Goal: Transaction & Acquisition: Purchase product/service

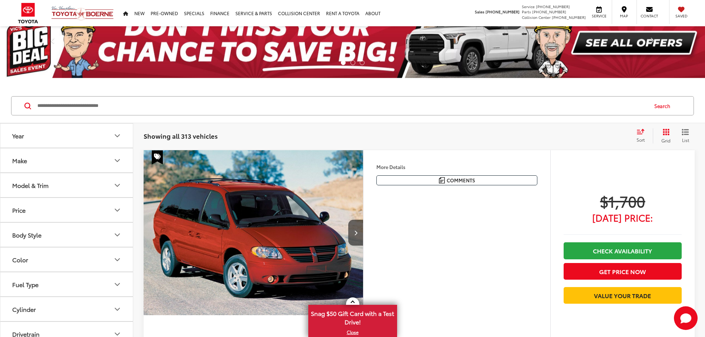
scroll to position [74, 0]
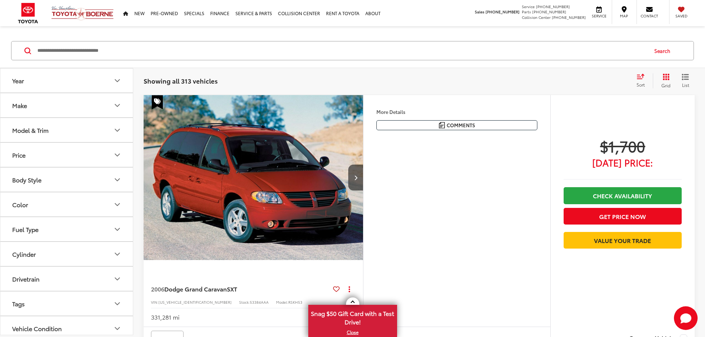
click at [95, 155] on button "Price" at bounding box center [66, 155] width 133 height 24
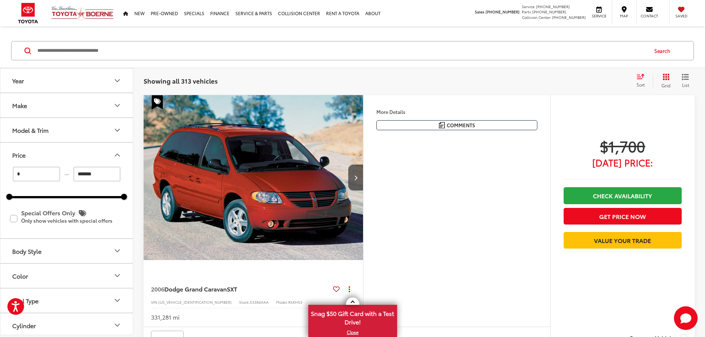
drag, startPoint x: 102, startPoint y: 177, endPoint x: 58, endPoint y: 176, distance: 43.7
click at [58, 176] on div "* — *******" at bounding box center [66, 174] width 115 height 14
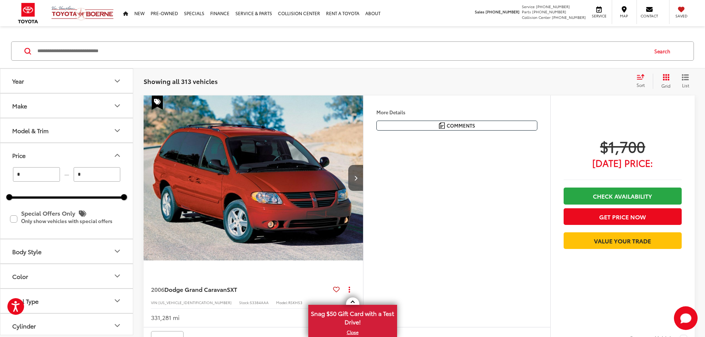
scroll to position [0, 0]
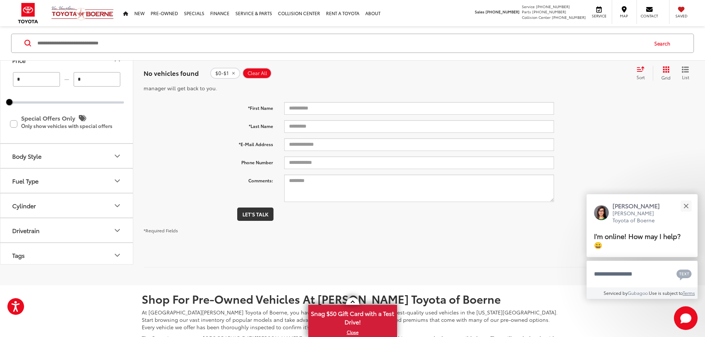
scroll to position [3, 0]
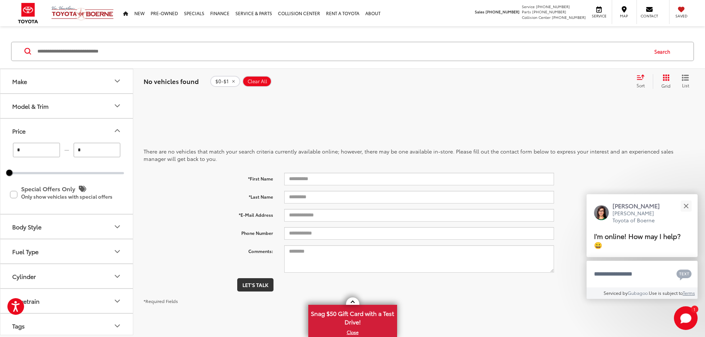
click at [107, 153] on input "*" at bounding box center [97, 150] width 47 height 14
type input "******"
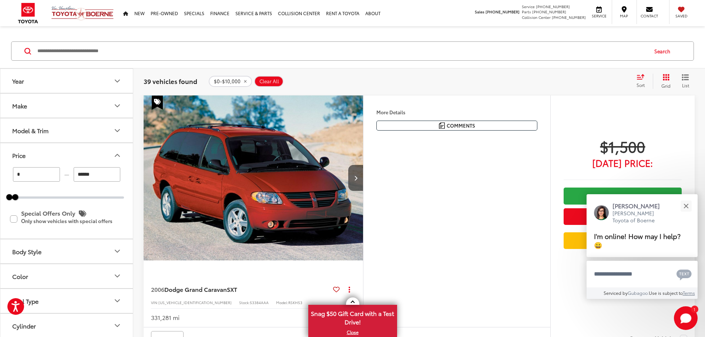
scroll to position [111, 0]
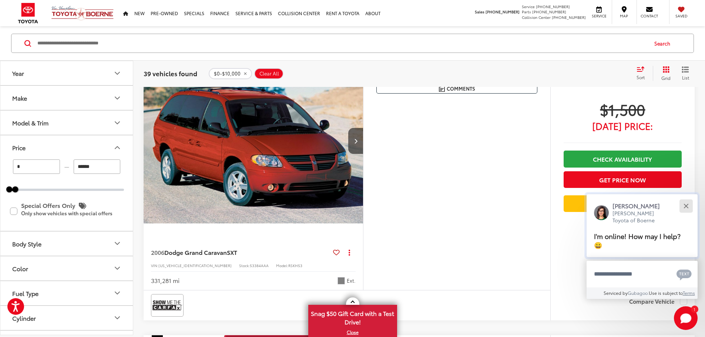
click at [409, 209] on button "Close" at bounding box center [686, 206] width 16 height 16
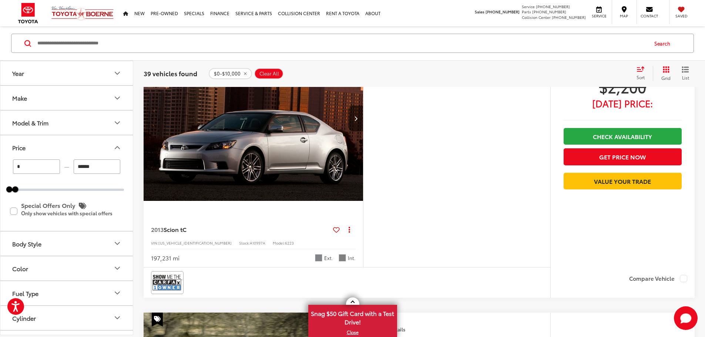
scroll to position [740, 0]
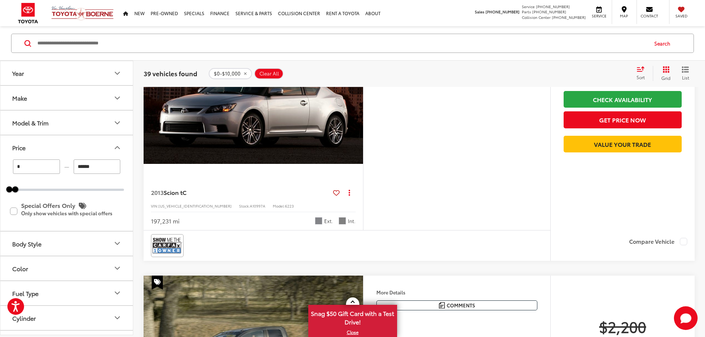
click at [0, 0] on button "More..." at bounding box center [0, 0] width 0 height 0
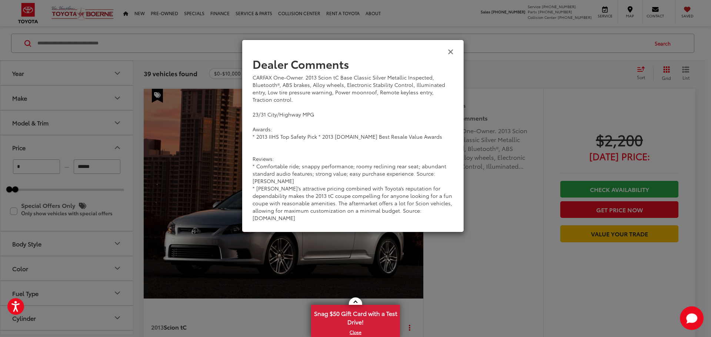
click at [409, 53] on icon "Close" at bounding box center [450, 51] width 6 height 8
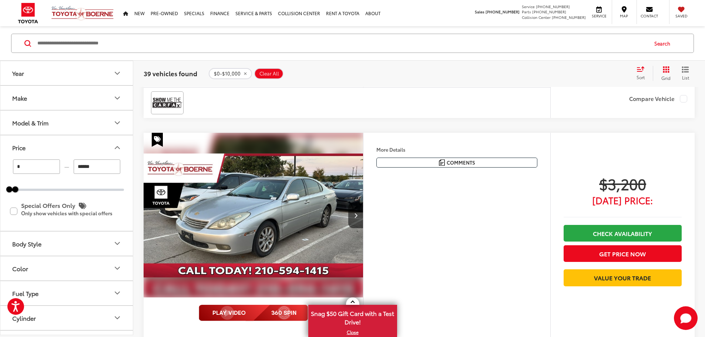
scroll to position [2035, 0]
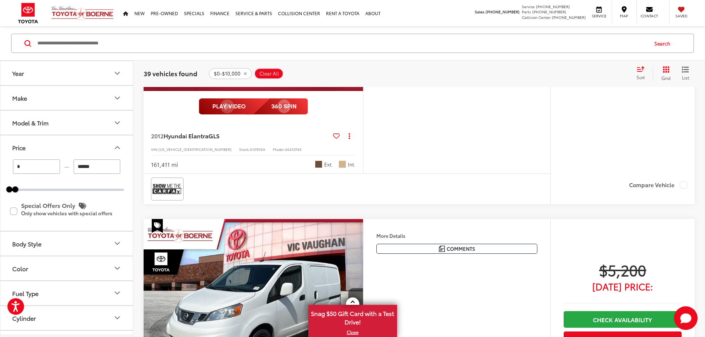
scroll to position [3109, 0]
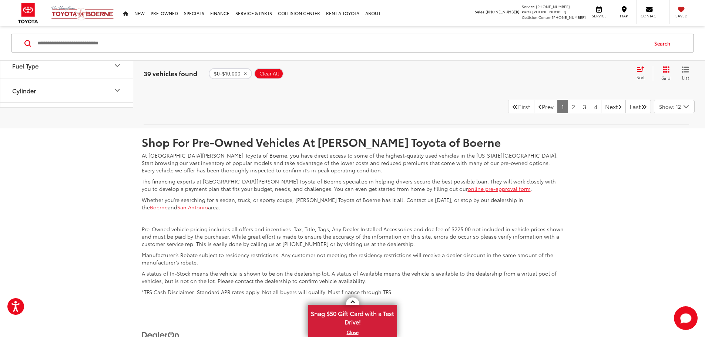
scroll to position [3405, 0]
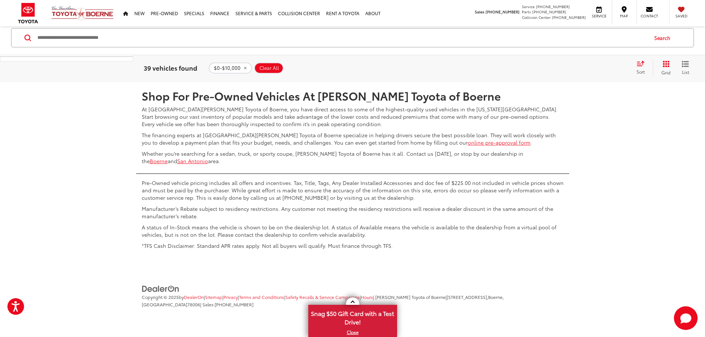
click at [409, 67] on link "2" at bounding box center [573, 60] width 11 height 13
click at [409, 67] on link "3" at bounding box center [584, 60] width 11 height 13
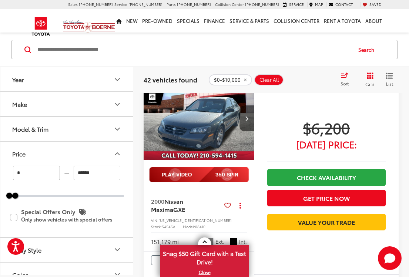
scroll to position [1007, 0]
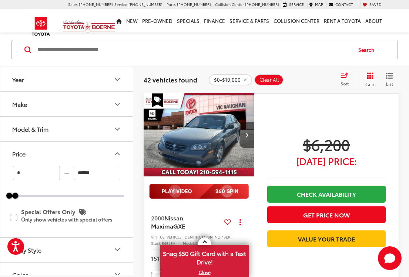
click at [250, 134] on button "Next image" at bounding box center [246, 135] width 15 height 26
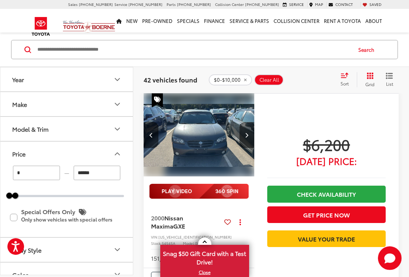
click at [250, 134] on button "Next image" at bounding box center [246, 135] width 15 height 26
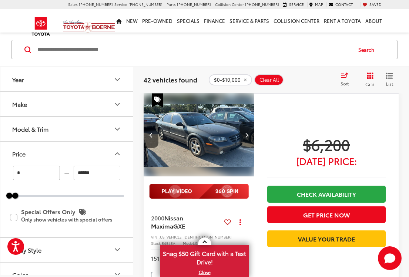
click at [250, 134] on button "Next image" at bounding box center [246, 135] width 15 height 26
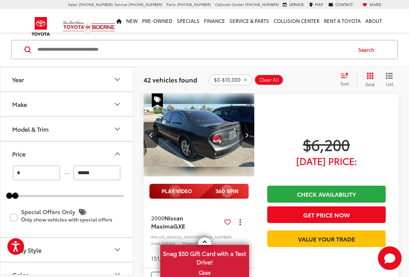
click at [250, 134] on button "Next image" at bounding box center [246, 135] width 15 height 26
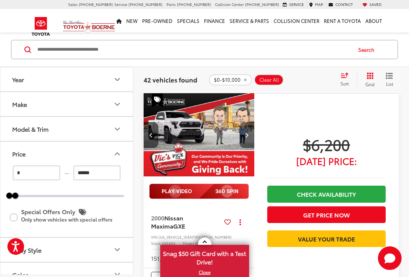
click at [250, 134] on button "Next image" at bounding box center [246, 135] width 15 height 26
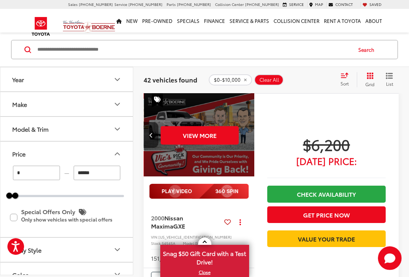
scroll to position [0, 559]
click at [250, 134] on div "View More" at bounding box center [199, 135] width 112 height 84
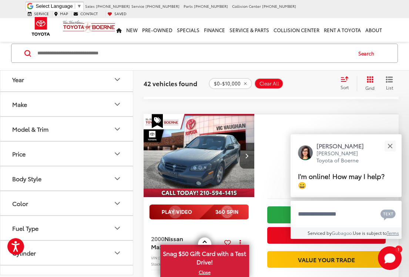
scroll to position [1048, 0]
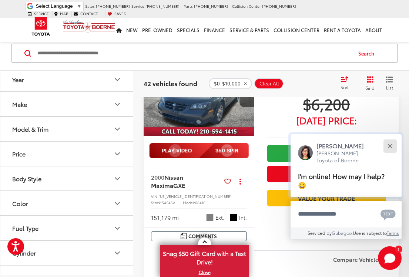
click at [389, 147] on div "Close" at bounding box center [389, 146] width 5 height 5
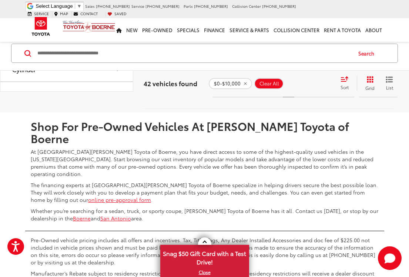
scroll to position [2935, 0]
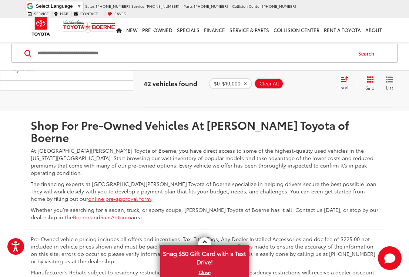
click at [294, 96] on link "4" at bounding box center [299, 89] width 11 height 13
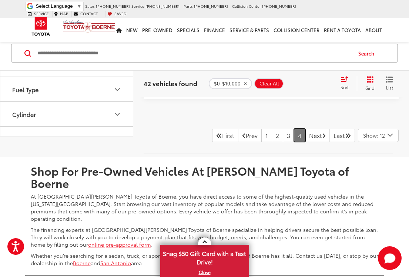
scroll to position [1459, 0]
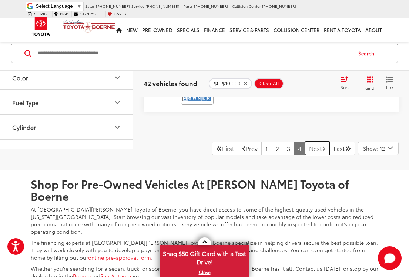
click at [315, 154] on link "Next" at bounding box center [317, 148] width 25 height 13
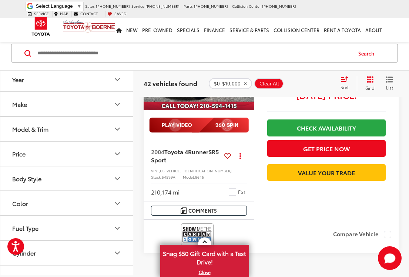
scroll to position [1237, 0]
